Goal: Transaction & Acquisition: Purchase product/service

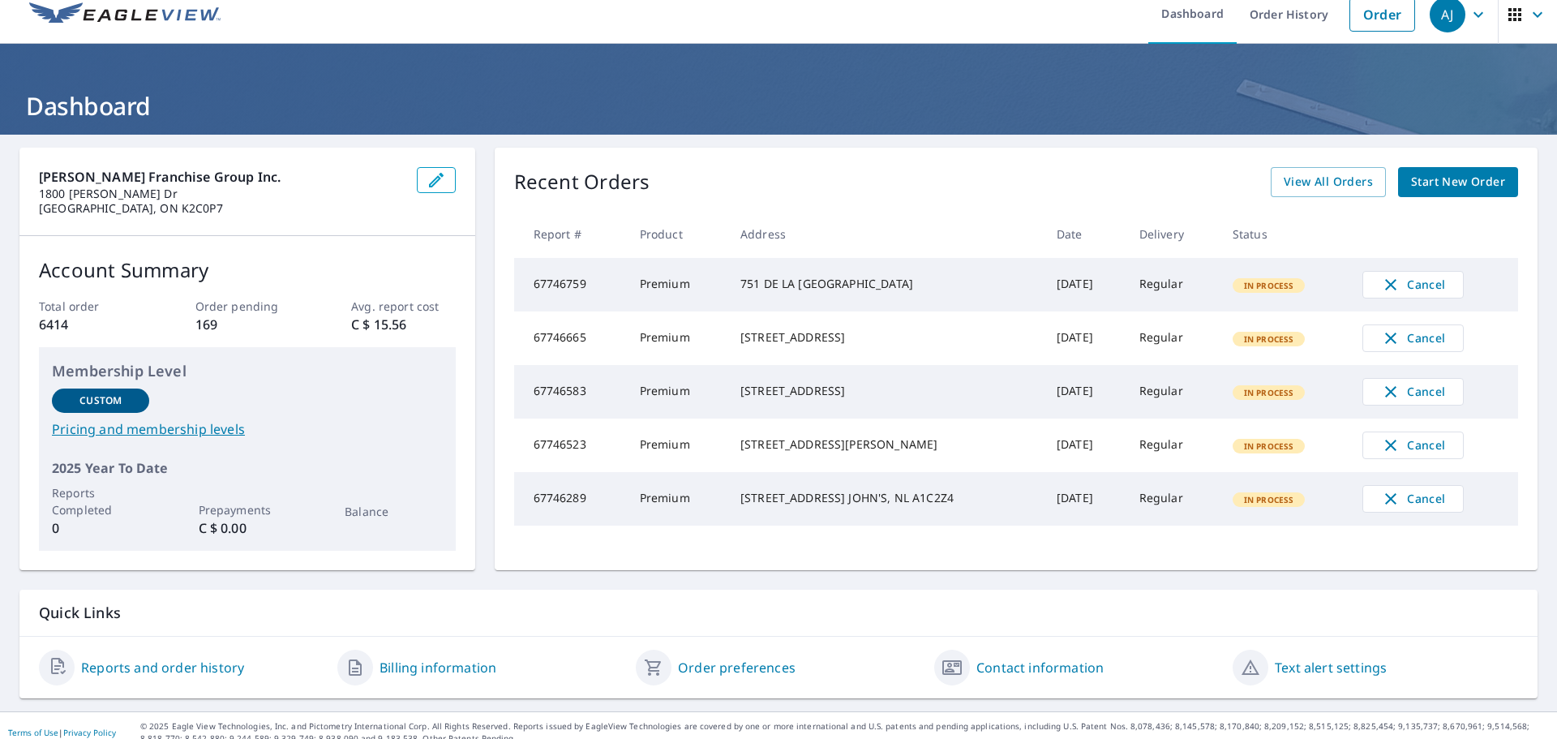
scroll to position [29, 0]
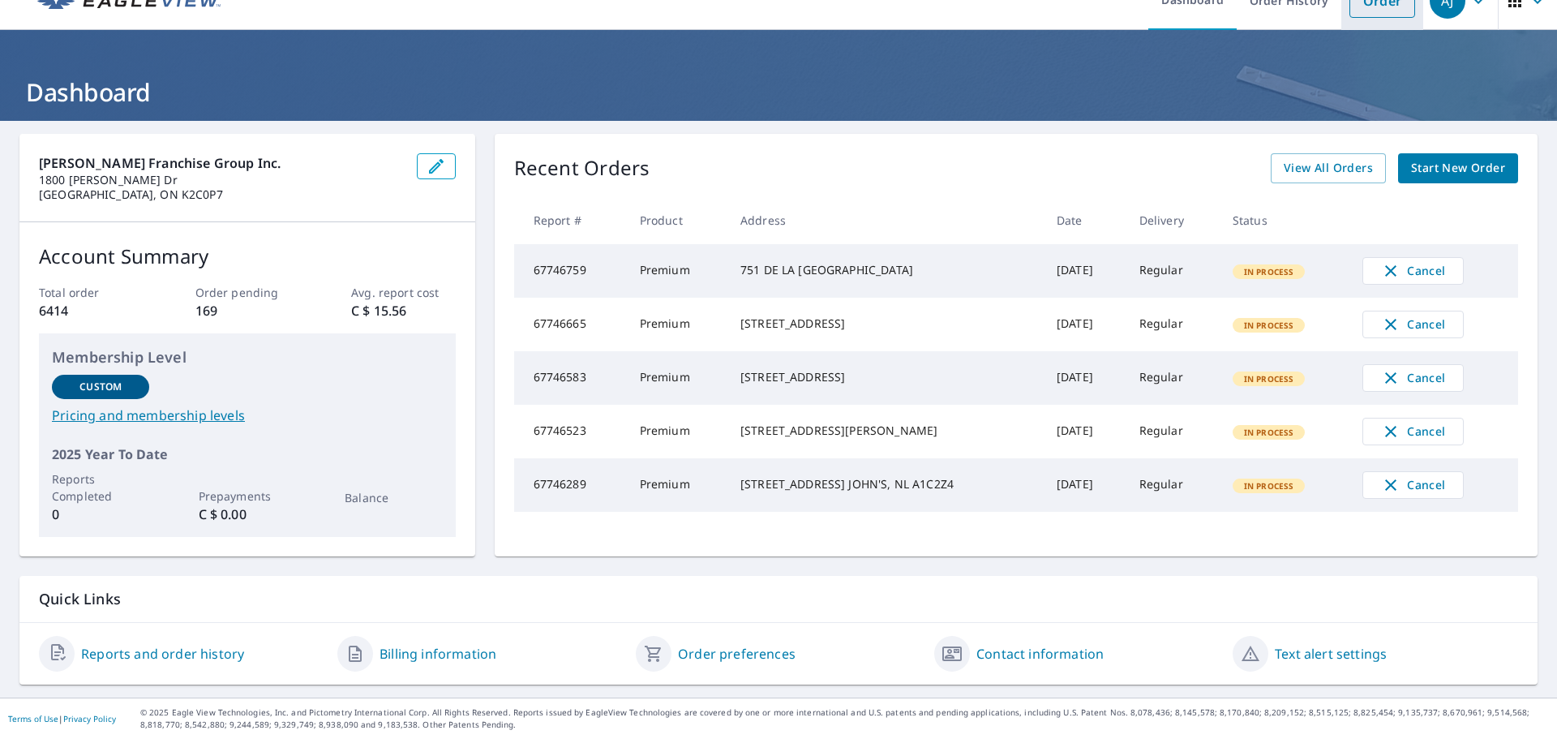
click at [1385, 17] on link "Order" at bounding box center [1383, 1] width 66 height 34
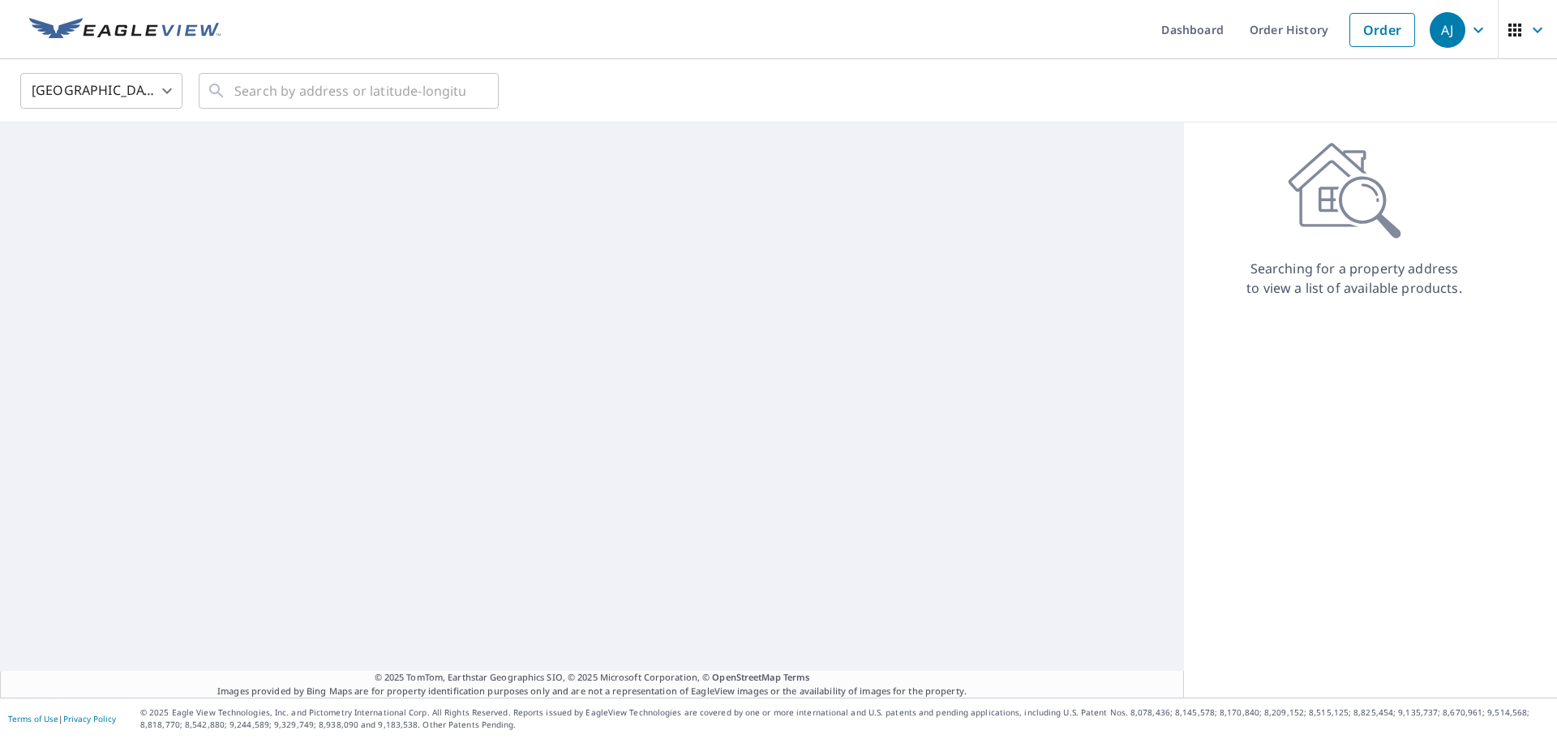
click at [119, 92] on body "[PERSON_NAME] [PERSON_NAME] Dashboard Order History Order AJ United States [GEO…" at bounding box center [778, 369] width 1557 height 739
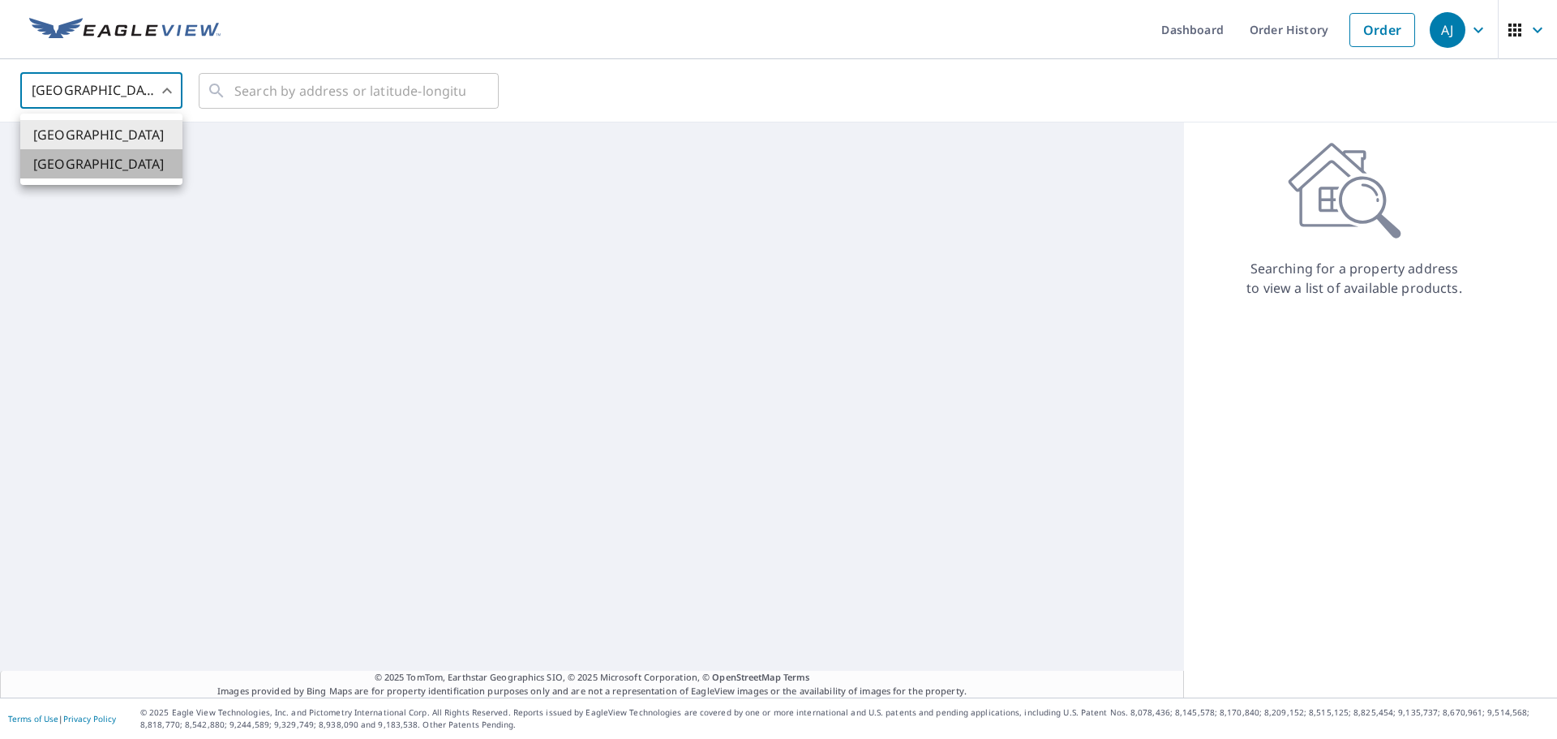
click at [116, 177] on li "[GEOGRAPHIC_DATA]" at bounding box center [101, 163] width 162 height 29
type input "CA"
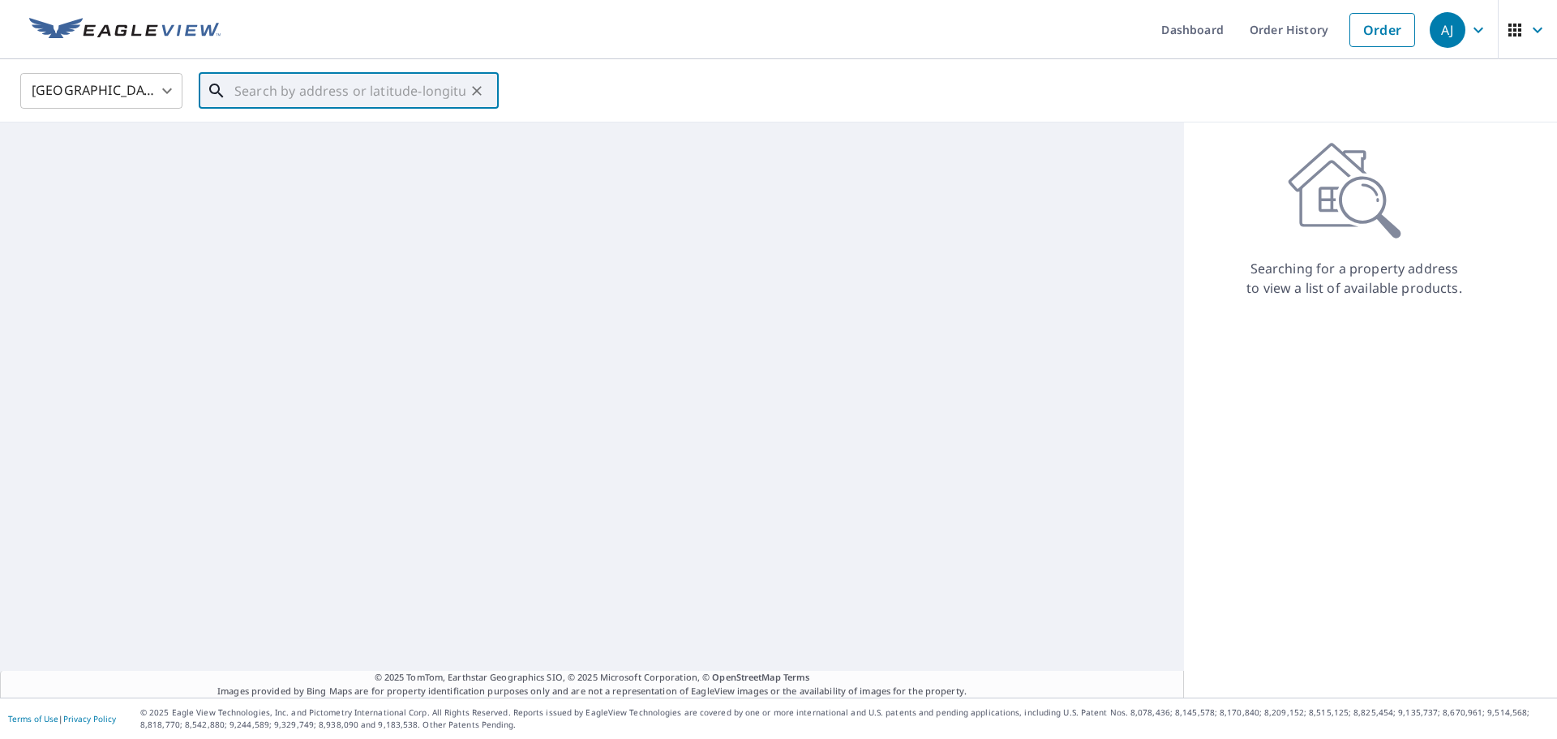
click at [251, 80] on input "text" at bounding box center [349, 90] width 231 height 45
paste input "[STREET_ADDRESS][PERSON_NAME]"
click at [367, 147] on span "[STREET_ADDRESS][PERSON_NAME]" at bounding box center [358, 137] width 255 height 19
type input "[STREET_ADDRESS][PERSON_NAME]"
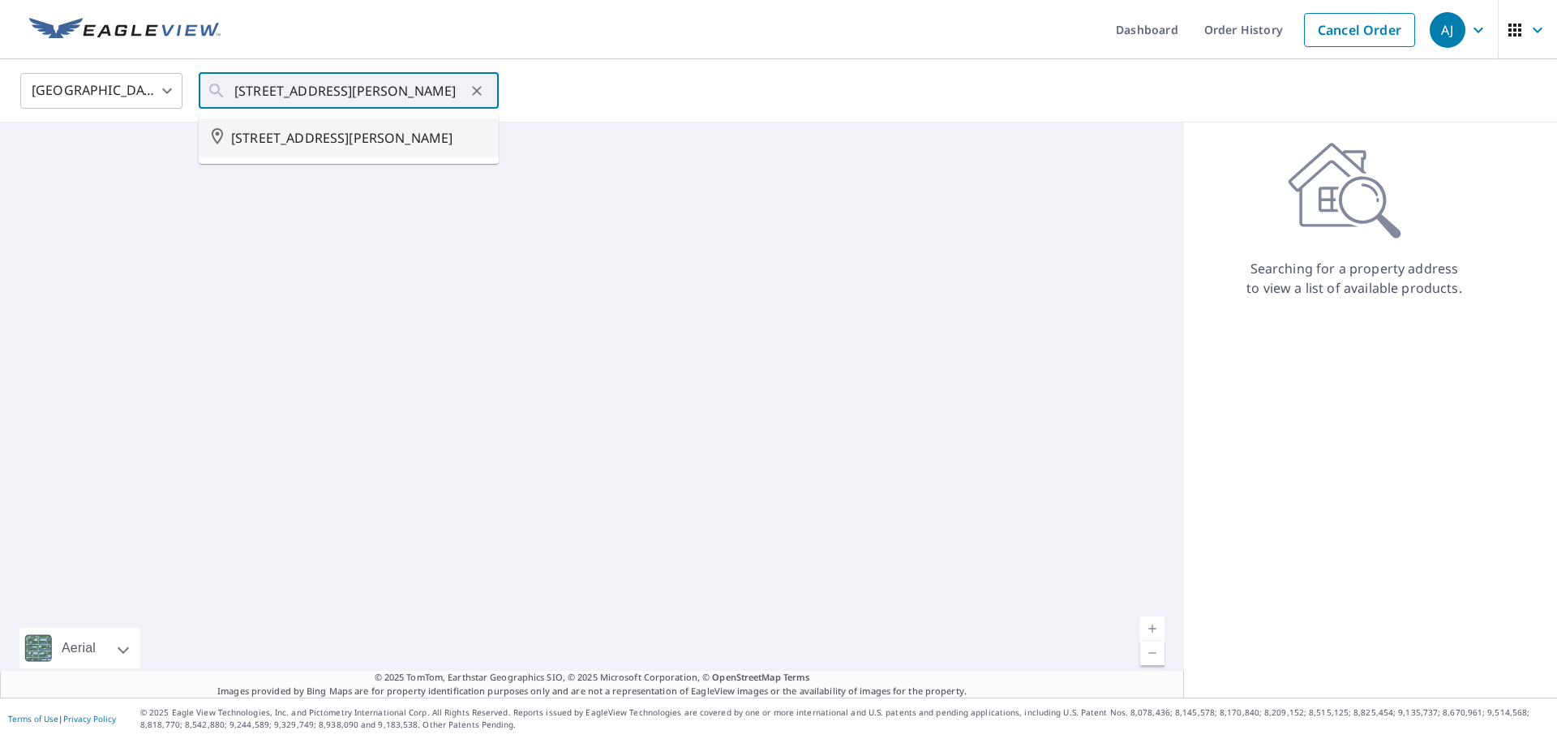
scroll to position [0, 0]
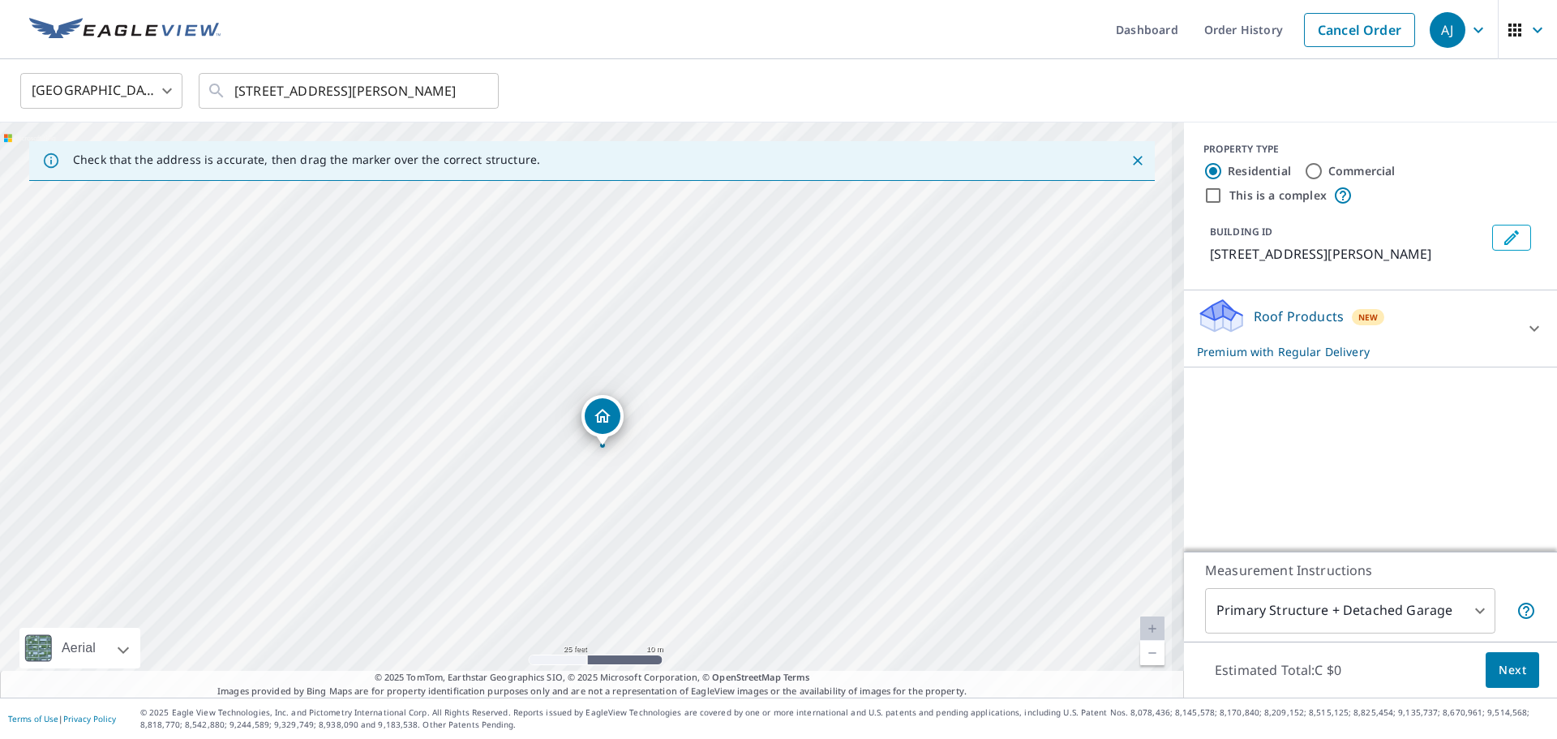
drag, startPoint x: 647, startPoint y: 424, endPoint x: 657, endPoint y: 465, distance: 41.7
click at [657, 465] on div "[STREET_ADDRESS][PERSON_NAME]" at bounding box center [592, 409] width 1184 height 575
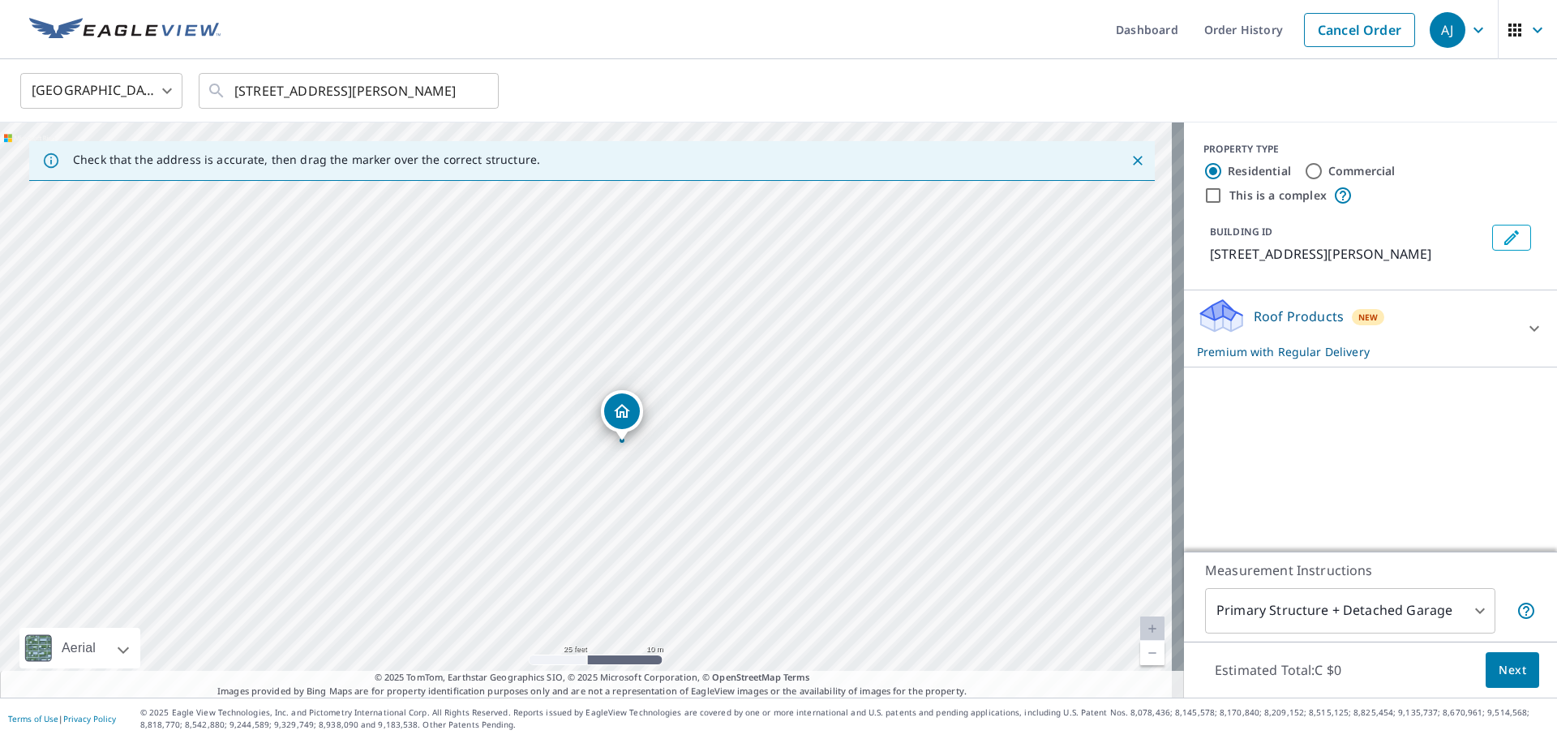
drag, startPoint x: 707, startPoint y: 462, endPoint x: 727, endPoint y: 457, distance: 20.1
click at [727, 457] on div "[STREET_ADDRESS][PERSON_NAME]" at bounding box center [592, 409] width 1184 height 575
click at [1499, 671] on span "Next" at bounding box center [1513, 670] width 28 height 20
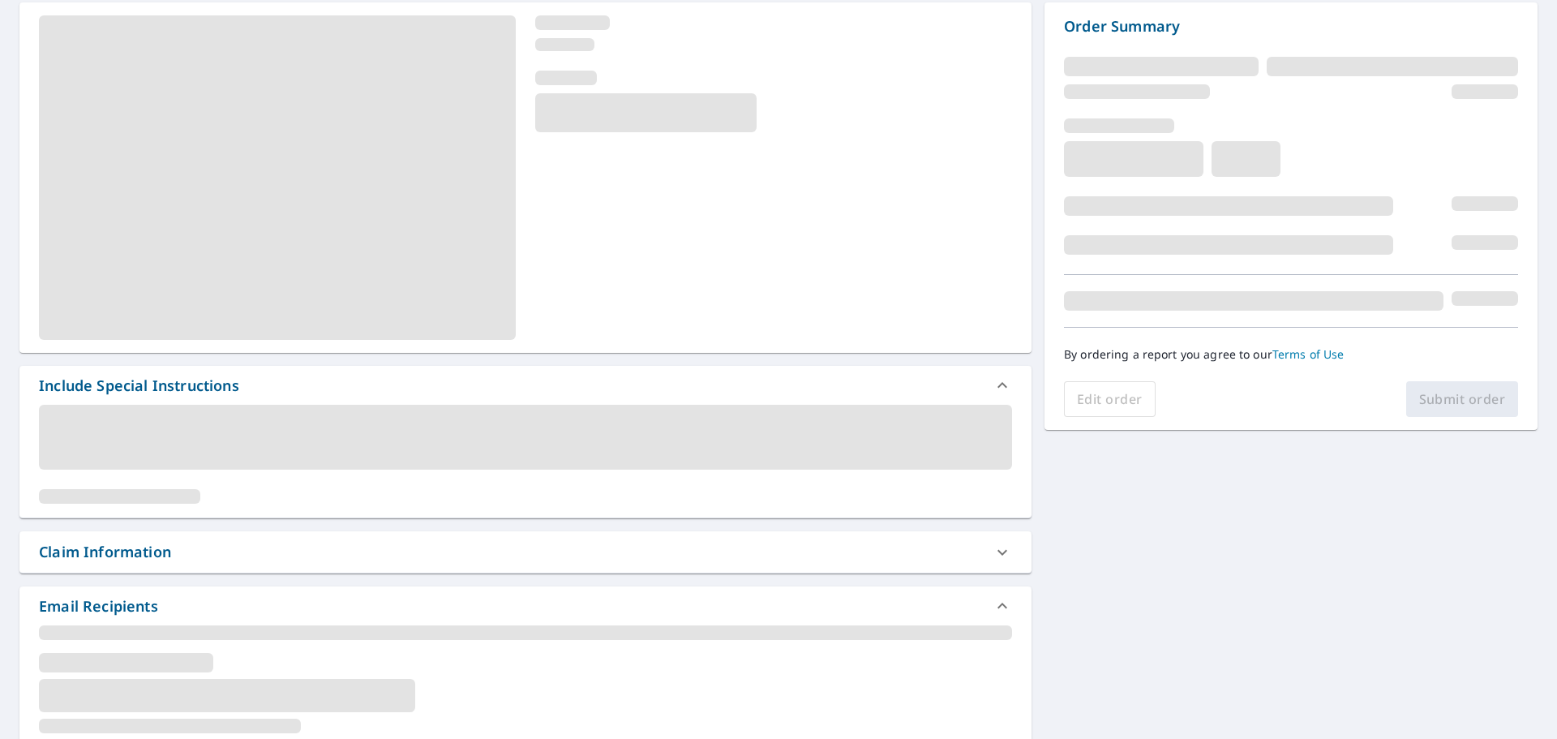
scroll to position [162, 0]
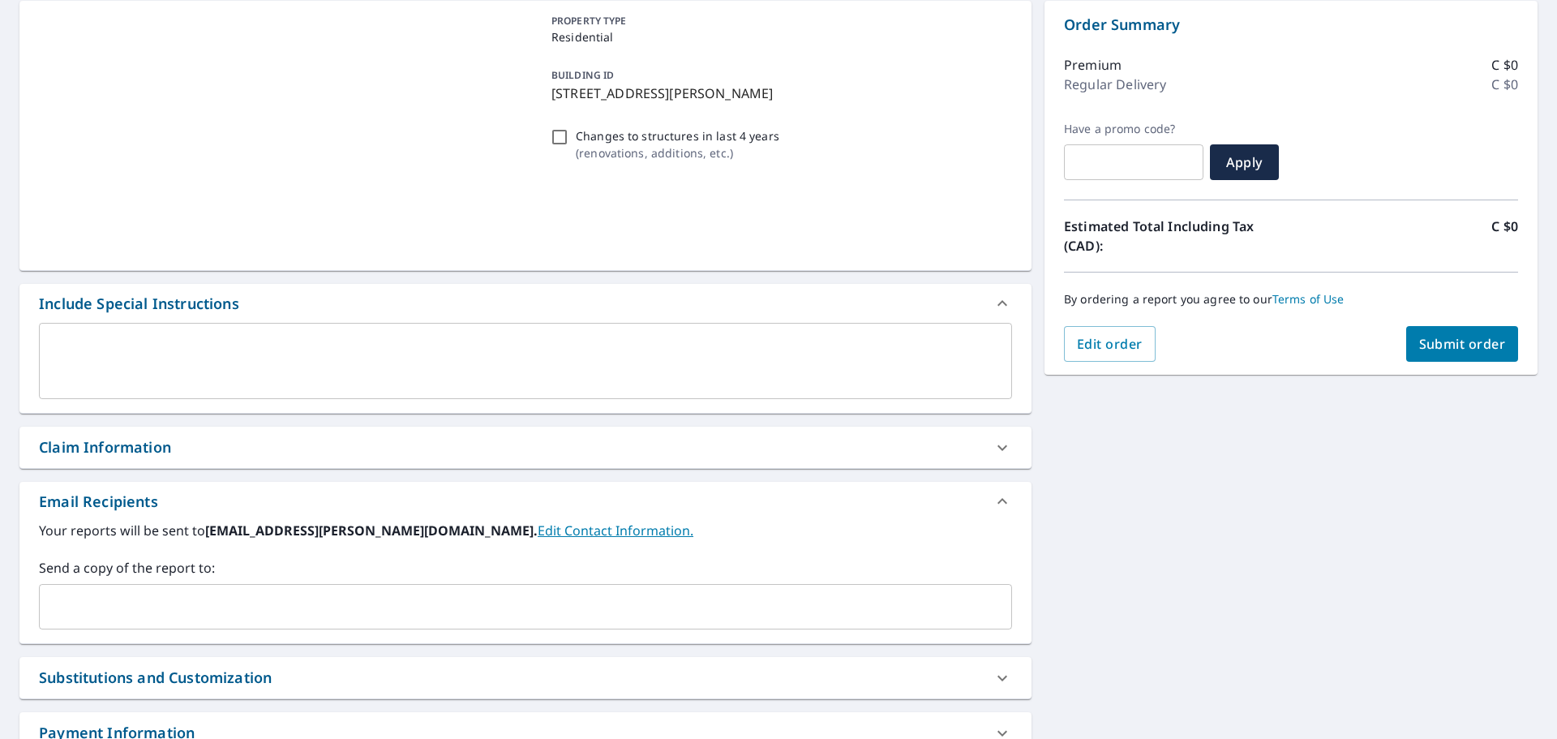
click at [1439, 315] on div "By ordering a report you agree to our Terms of Use" at bounding box center [1291, 300] width 454 height 54
click at [1439, 340] on span "Submit order" at bounding box center [1462, 344] width 87 height 18
checkbox input "true"
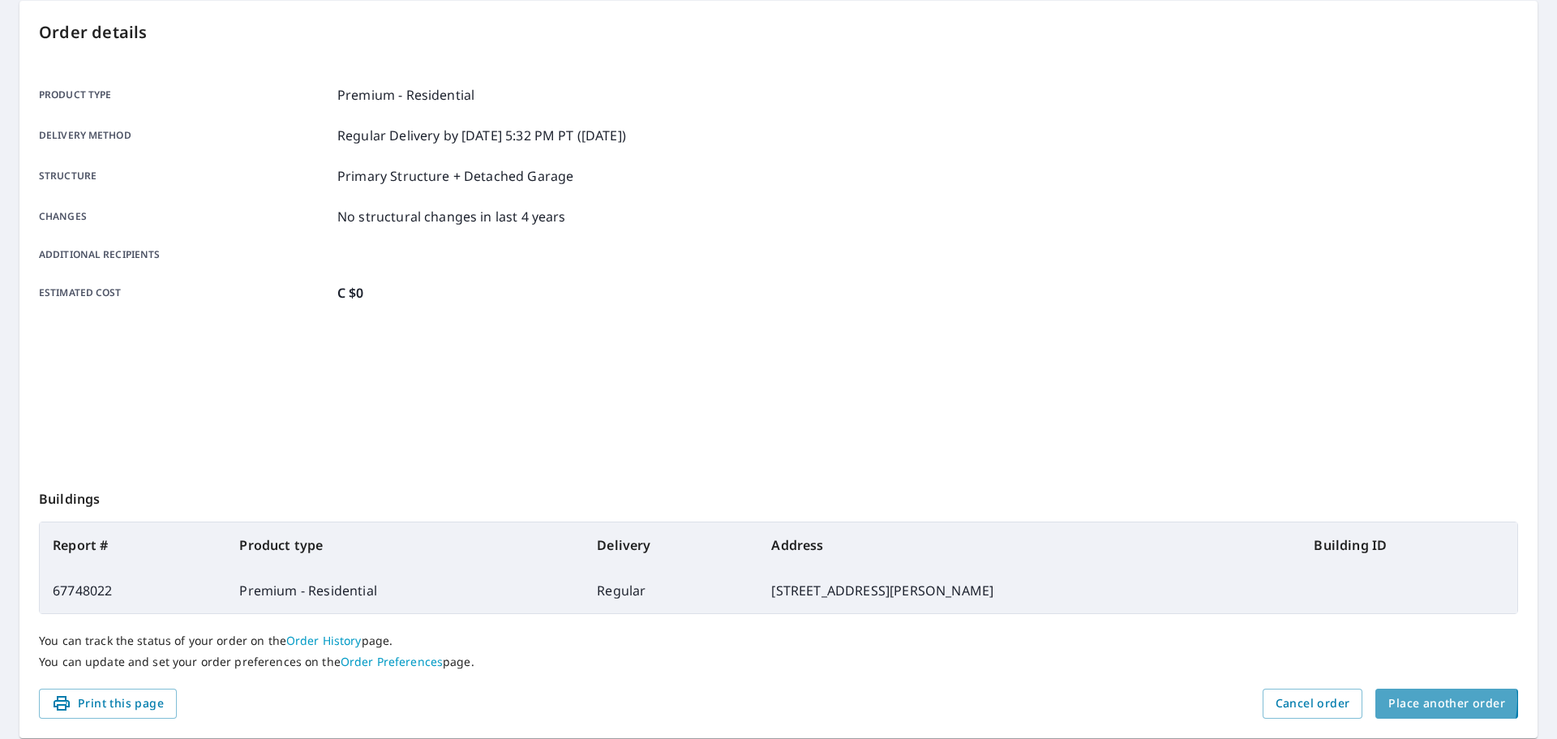
click at [1395, 701] on span "Place another order" at bounding box center [1447, 703] width 117 height 20
